Goal: Transaction & Acquisition: Purchase product/service

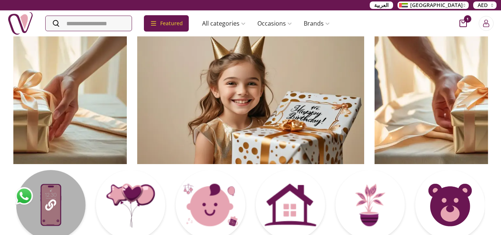
click at [57, 209] on div at bounding box center [50, 204] width 69 height 69
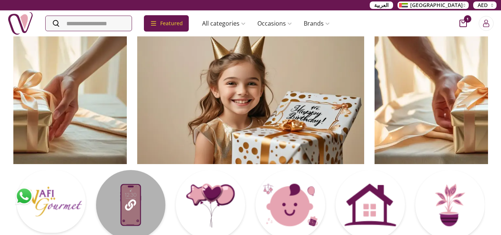
click at [144, 209] on div at bounding box center [130, 204] width 69 height 69
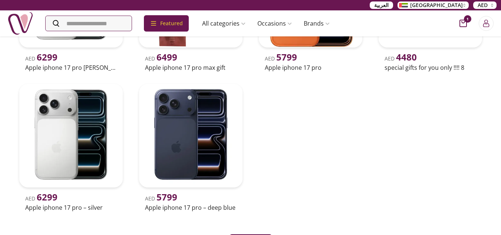
scroll to position [334, 0]
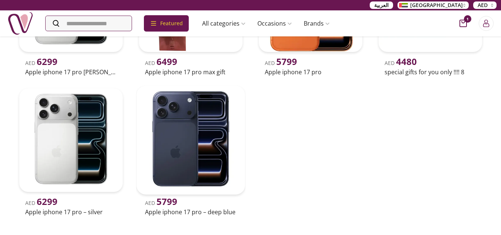
click at [184, 169] on img at bounding box center [191, 140] width 109 height 109
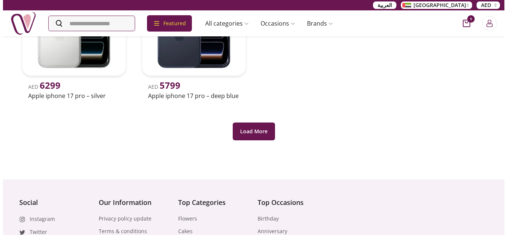
scroll to position [520, 0]
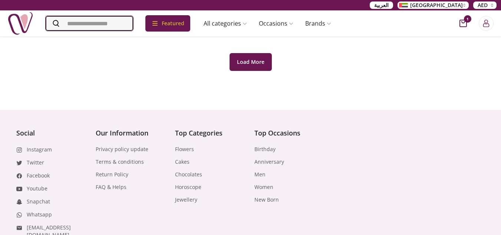
click at [125, 21] on input "Search" at bounding box center [90, 23] width 88 height 15
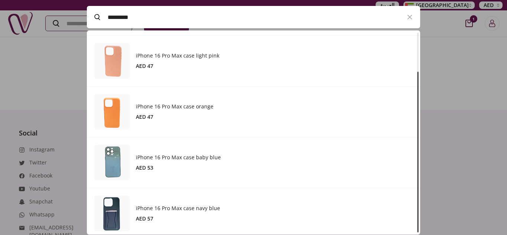
scroll to position [50, 0]
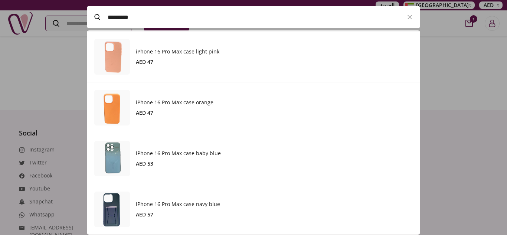
click at [150, 25] on input "*********" at bounding box center [254, 17] width 292 height 21
click at [149, 21] on input "*********" at bounding box center [254, 17] width 292 height 21
paste input "**********"
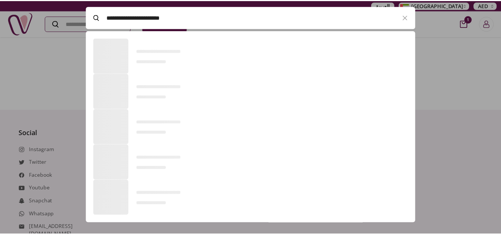
scroll to position [50, 333]
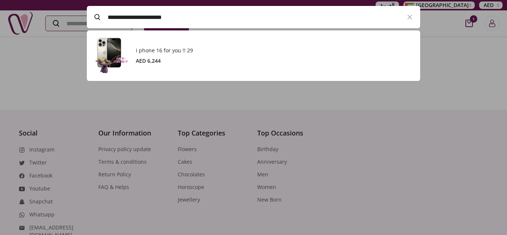
click at [193, 47] on h3 "i phone 16 for you !! 29" at bounding box center [274, 50] width 277 height 7
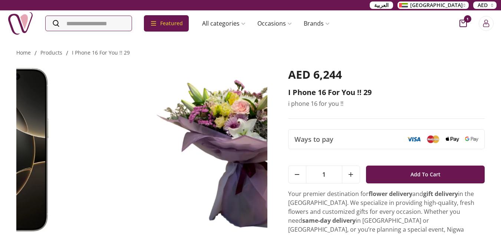
click at [0, 82] on div "Home / products / i phone 16 for you !! 29 i phone 16 for you !! 29 AED 6,244 i…" at bounding box center [250, 191] width 501 height 311
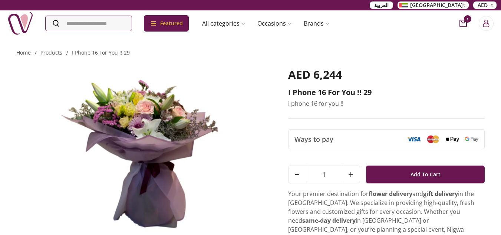
click at [44, 108] on img at bounding box center [141, 150] width 251 height 164
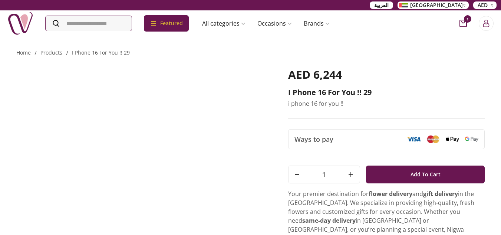
click at [59, 127] on img at bounding box center [50, 150] width 251 height 164
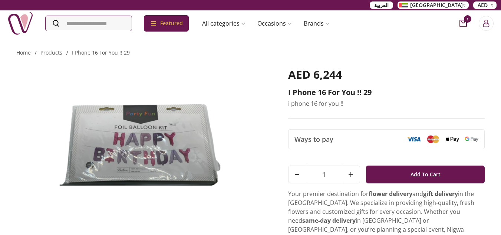
click at [32, 109] on img at bounding box center [141, 150] width 251 height 164
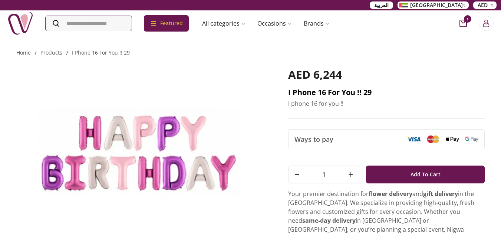
click at [345, 92] on h2 "i phone 16 for you !! 29" at bounding box center [386, 92] width 197 height 10
copy h2 "i phone 16 for you !! 29"
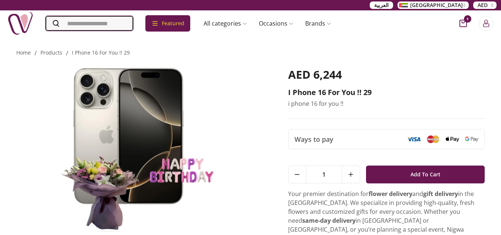
click at [114, 22] on input "Search" at bounding box center [90, 23] width 88 height 15
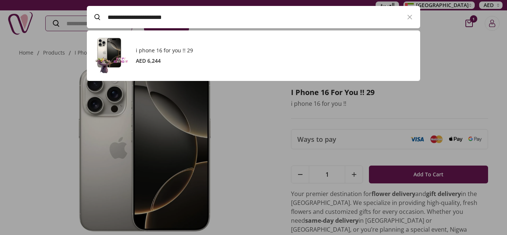
paste input "Search"
click at [175, 56] on div "i phone 16 for you !! 25 AED 4,709" at bounding box center [274, 56] width 277 height 18
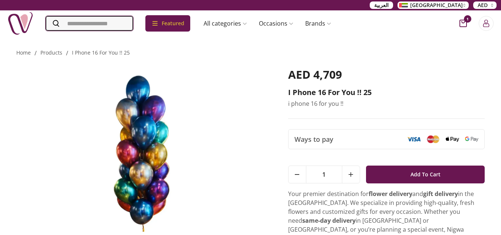
click at [78, 23] on input "Search" at bounding box center [90, 23] width 88 height 15
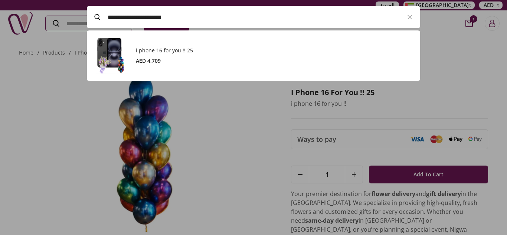
paste input "Search"
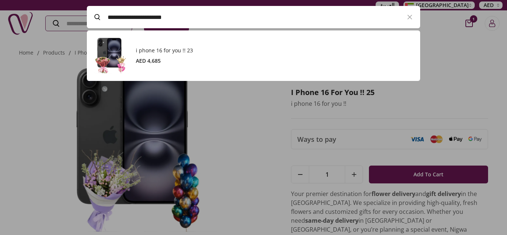
scroll to position [50, 333]
click at [157, 56] on div "i phone 16 for you !! 23 AED 4,685" at bounding box center [274, 56] width 277 height 18
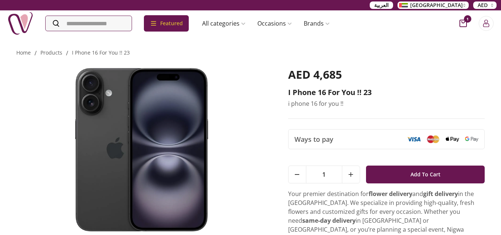
click at [133, 32] on div "Featured Accessories Cake Flower Kids All categories musk&bakhoor Healthy Home …" at bounding box center [171, 23] width 328 height 26
click at [131, 26] on input "Search" at bounding box center [90, 23] width 88 height 15
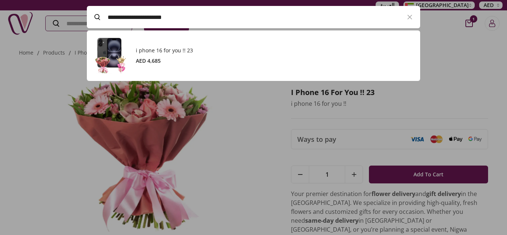
paste input "Search"
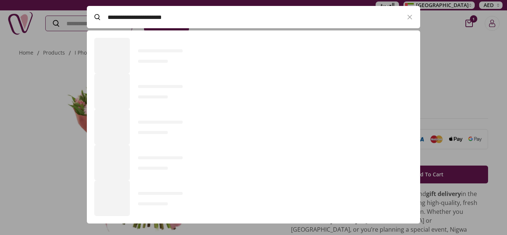
scroll to position [50, 333]
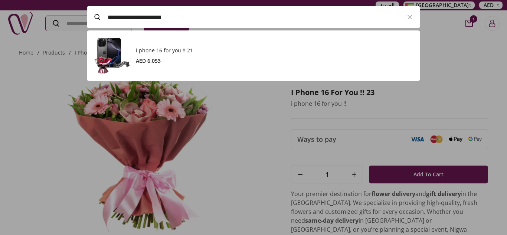
click at [167, 50] on h3 "i phone 16 for you !! 21" at bounding box center [274, 50] width 277 height 7
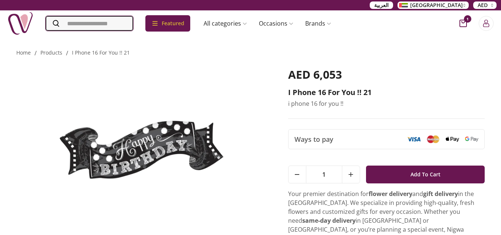
click at [118, 28] on input "Search" at bounding box center [90, 23] width 88 height 15
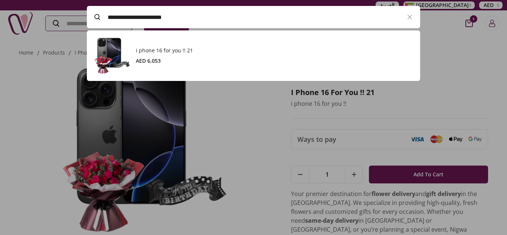
paste input "Search"
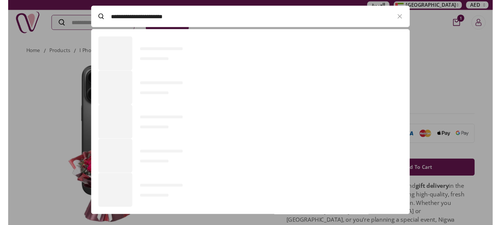
scroll to position [50, 333]
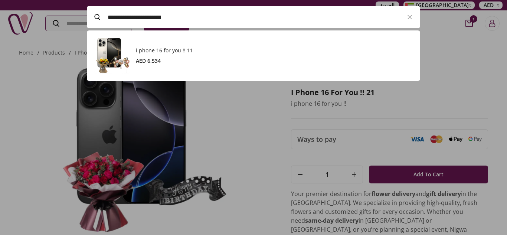
click at [157, 51] on h3 "i phone 16 for you !! 11" at bounding box center [274, 50] width 277 height 7
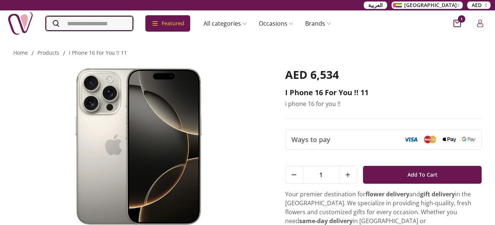
click at [107, 27] on input "Search" at bounding box center [90, 23] width 88 height 15
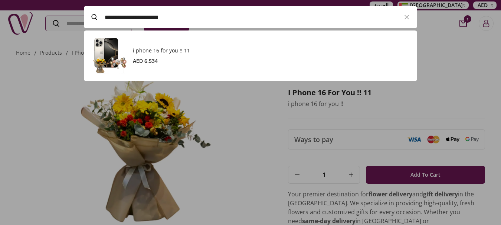
paste input "Search"
click at [199, 49] on h3 "i phone 16 for you !! 29" at bounding box center [271, 50] width 277 height 7
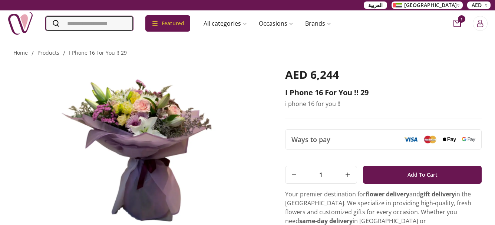
click at [88, 23] on input "Search" at bounding box center [90, 23] width 88 height 15
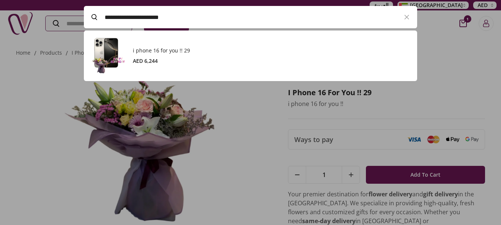
paste input "Search"
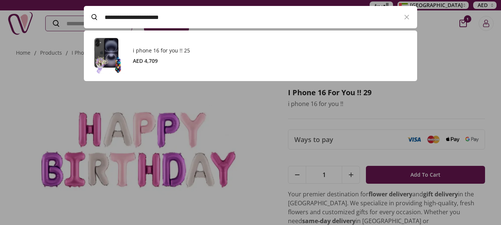
click at [160, 52] on h3 "i phone 16 for you !! 25" at bounding box center [271, 50] width 277 height 7
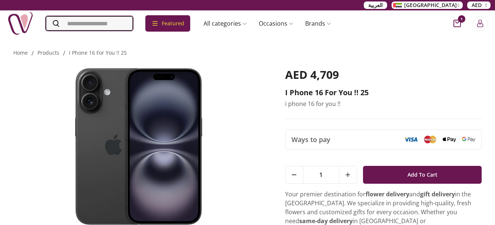
click at [86, 22] on input "Search" at bounding box center [90, 23] width 88 height 15
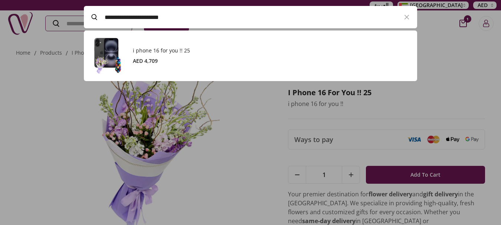
paste input "Search"
click at [199, 50] on h3 "i phone 16 for you !! 23" at bounding box center [271, 50] width 277 height 7
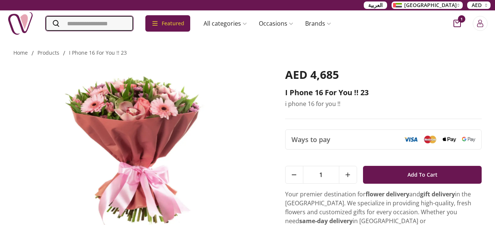
click at [103, 22] on input "Search" at bounding box center [90, 23] width 88 height 15
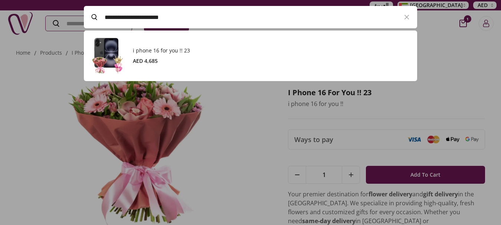
paste input "Search"
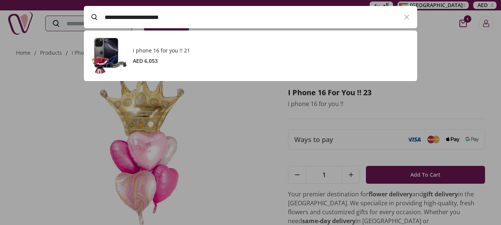
click at [176, 52] on h3 "i phone 16 for you !! 21" at bounding box center [271, 50] width 277 height 7
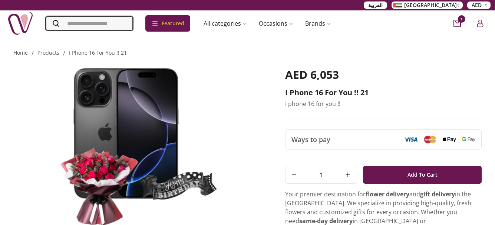
click at [80, 24] on input "Search" at bounding box center [90, 23] width 88 height 15
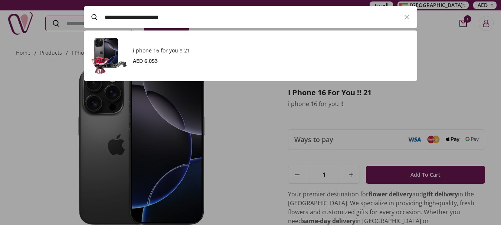
click at [175, 55] on div "i phone 16 for you !! 21 AED 6,053" at bounding box center [271, 56] width 277 height 18
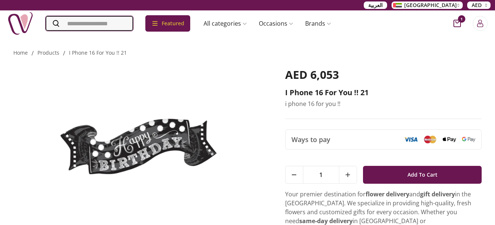
click at [122, 24] on input "Search" at bounding box center [90, 23] width 88 height 15
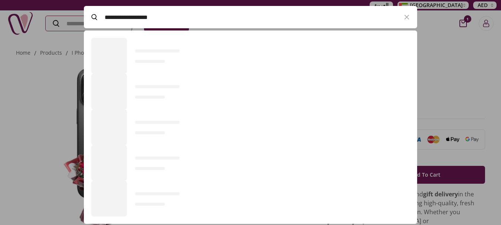
scroll to position [193, 333]
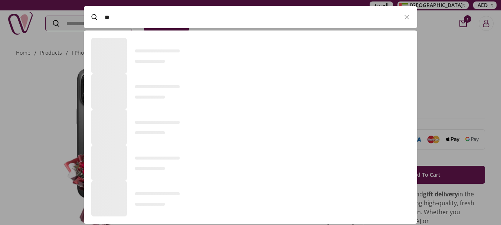
type input "*"
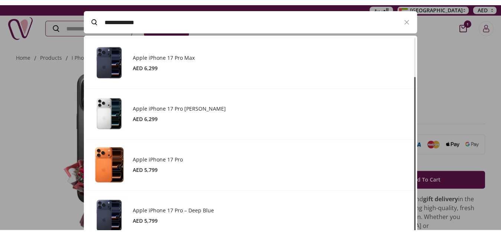
scroll to position [50, 0]
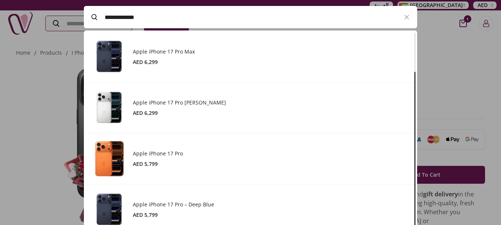
click at [158, 158] on div "Apple iPhone 17 Pro AED 5,799" at bounding box center [271, 159] width 277 height 18
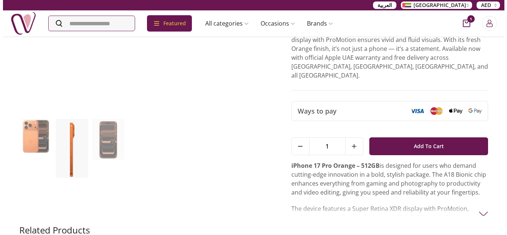
scroll to position [37, 0]
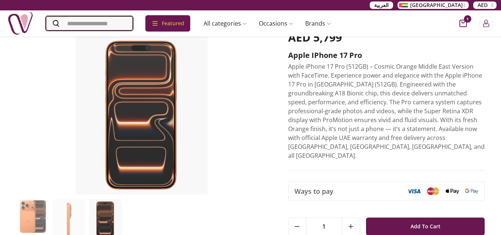
click at [131, 27] on input "Search" at bounding box center [90, 23] width 88 height 15
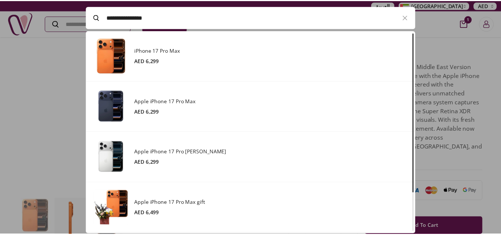
scroll to position [204, 333]
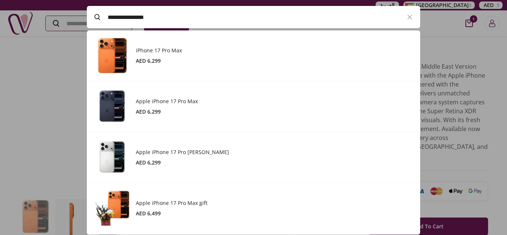
click at [167, 52] on h3 "iPhone 17 Pro Max" at bounding box center [274, 50] width 277 height 7
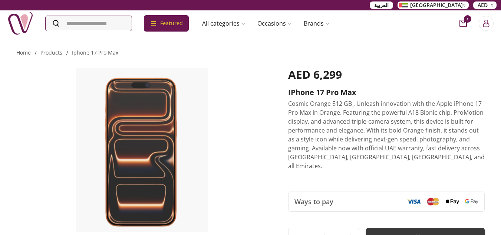
click at [420, 230] on span "Add To Cart" at bounding box center [426, 236] width 30 height 13
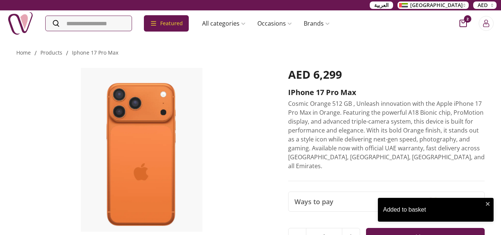
click at [464, 23] on icon "cart-button" at bounding box center [463, 23] width 7 height 7
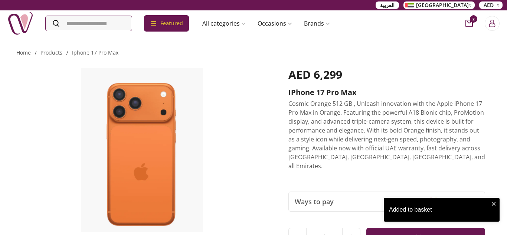
scroll to position [3, 3]
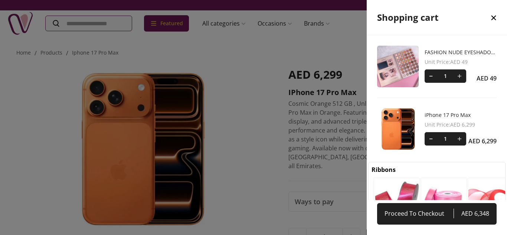
click at [430, 78] on button at bounding box center [431, 75] width 13 height 13
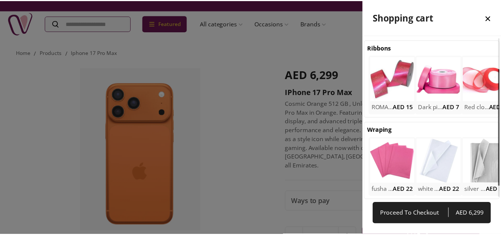
scroll to position [0, 0]
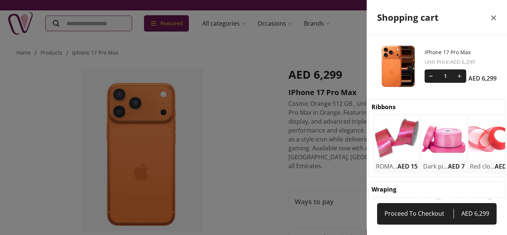
click at [493, 17] on icon "close" at bounding box center [493, 18] width 5 height 5
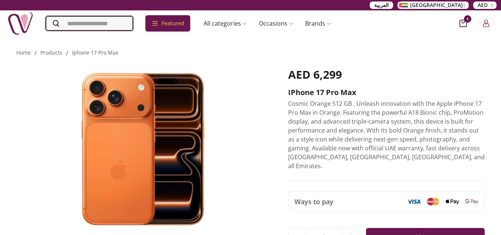
click at [85, 29] on input "Search" at bounding box center [90, 23] width 88 height 15
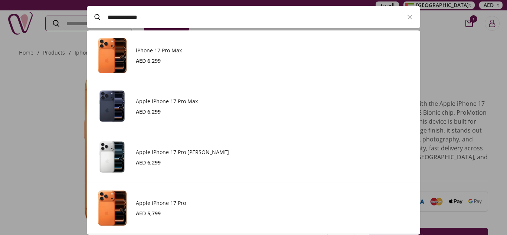
type input "**********"
click at [152, 209] on div "Apple iPhone 17 Pro AED 5,799" at bounding box center [274, 208] width 277 height 18
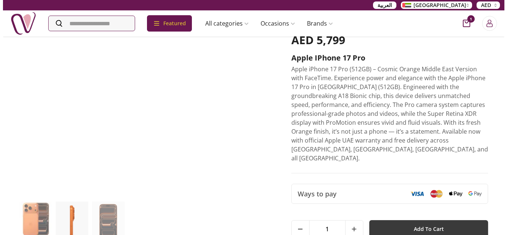
scroll to position [148, 0]
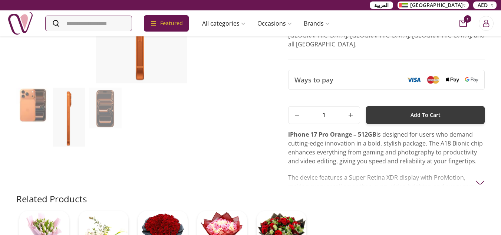
click at [411, 108] on span "Add To Cart" at bounding box center [426, 114] width 30 height 13
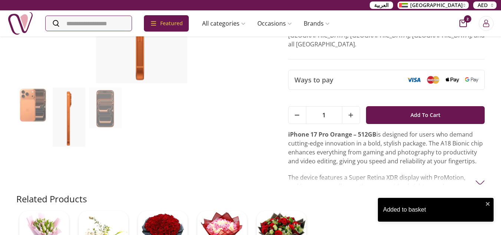
click at [462, 24] on icon "cart-button" at bounding box center [463, 23] width 7 height 7
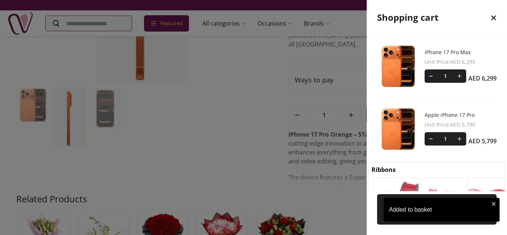
scroll to position [156, 140]
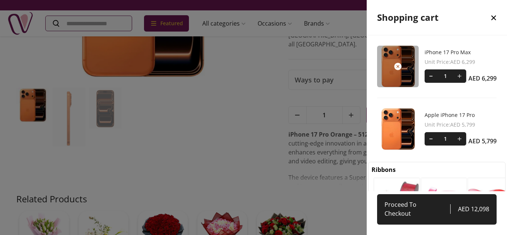
click at [400, 65] on icon at bounding box center [397, 66] width 7 height 7
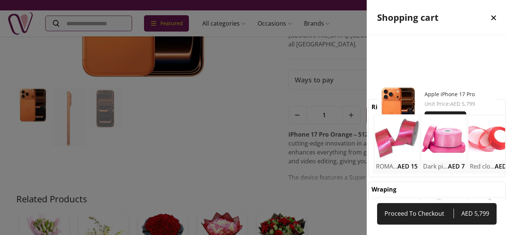
scroll to position [165, 140]
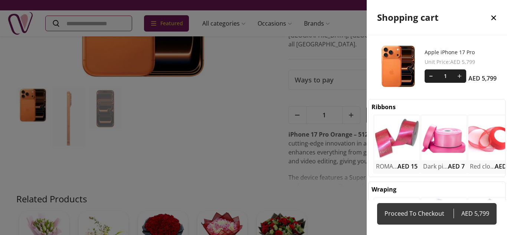
click at [439, 213] on span "Proceed To Checkout" at bounding box center [418, 213] width 69 height 10
select select "**********"
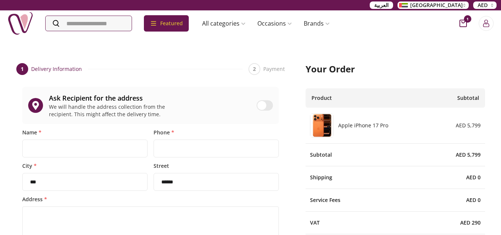
click at [265, 104] on span at bounding box center [262, 105] width 9 height 9
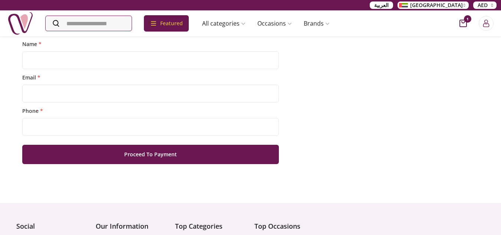
scroll to position [196, 0]
